Goal: Information Seeking & Learning: Find specific page/section

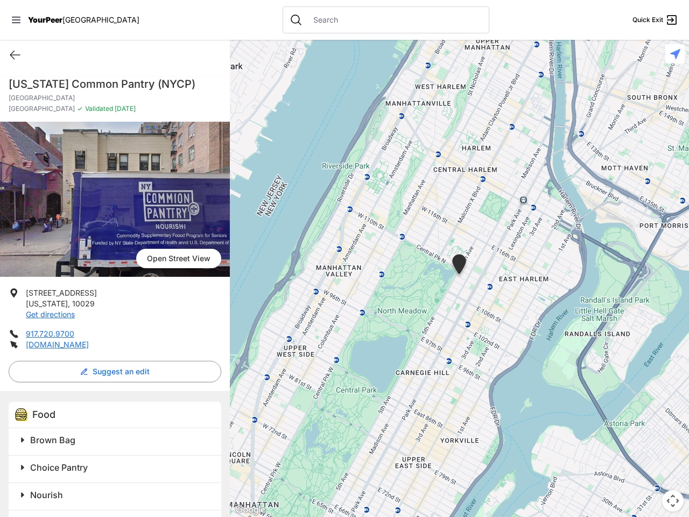
click at [16, 20] on icon at bounding box center [16, 20] width 9 height 6
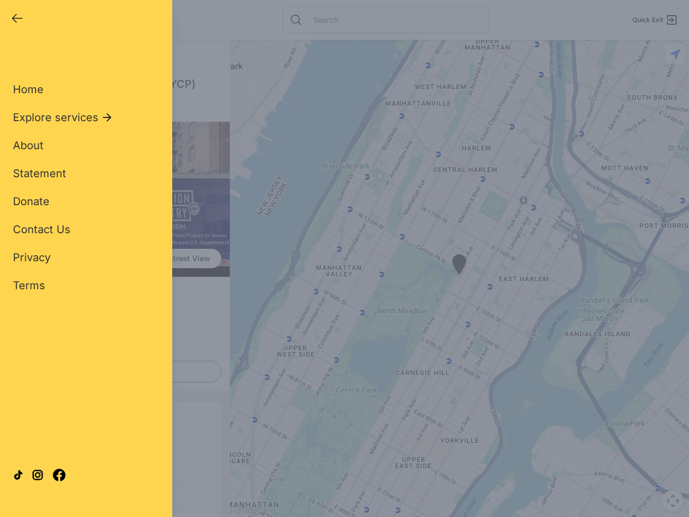
click at [15, 55] on div "Home Explore services About Statement Donate Contact Us Privacy Terms" at bounding box center [86, 170] width 146 height 246
click at [112, 372] on div "Single Adult Families Soup Kitchen Food Pantry Toiletries Restrooms Showers Lau…" at bounding box center [86, 246] width 146 height 399
click at [23, 440] on div "Single Adult Families Soup Kitchen Food Pantry Toiletries Restrooms Showers Lau…" at bounding box center [86, 246] width 146 height 399
click at [116, 440] on div "Single Adult Families Soup Kitchen Food Pantry Toiletries Restrooms Showers Lau…" at bounding box center [86, 246] width 146 height 399
click at [23, 467] on div at bounding box center [86, 475] width 146 height 58
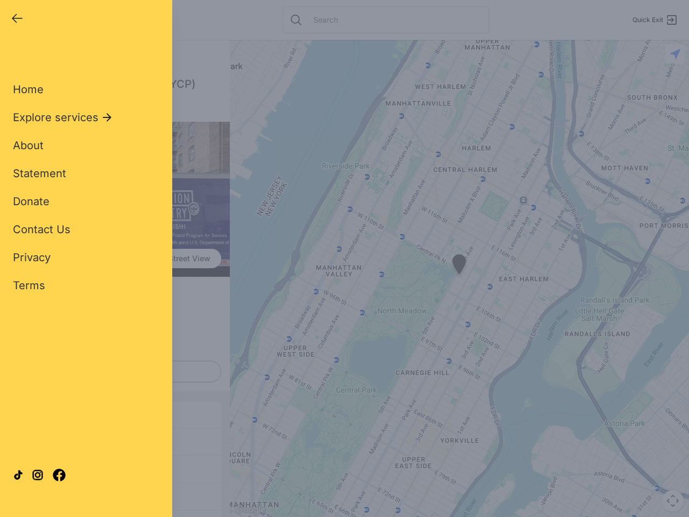
click at [116, 467] on div at bounding box center [86, 475] width 146 height 58
click at [23, 495] on div at bounding box center [86, 475] width 146 height 58
click at [116, 495] on div at bounding box center [86, 475] width 146 height 58
click at [23, 516] on div "Close panel YourPeer [GEOGRAPHIC_DATA] Quick Exit Single Adult Families Soup Ki…" at bounding box center [86, 258] width 172 height 517
